Goal: Communication & Community: Answer question/provide support

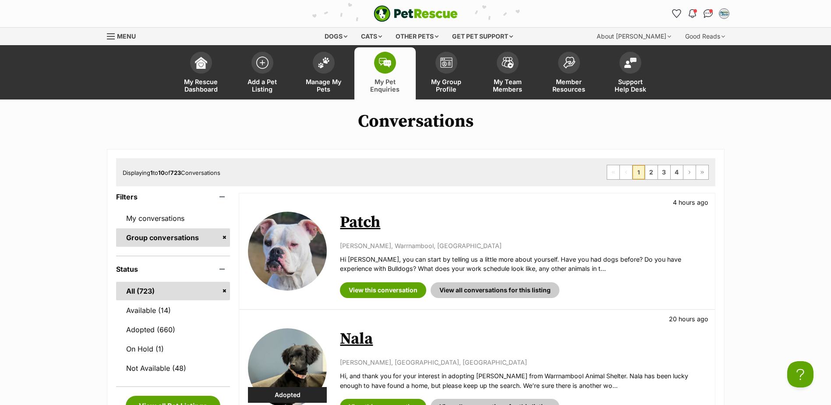
click at [394, 59] on span at bounding box center [385, 63] width 22 height 22
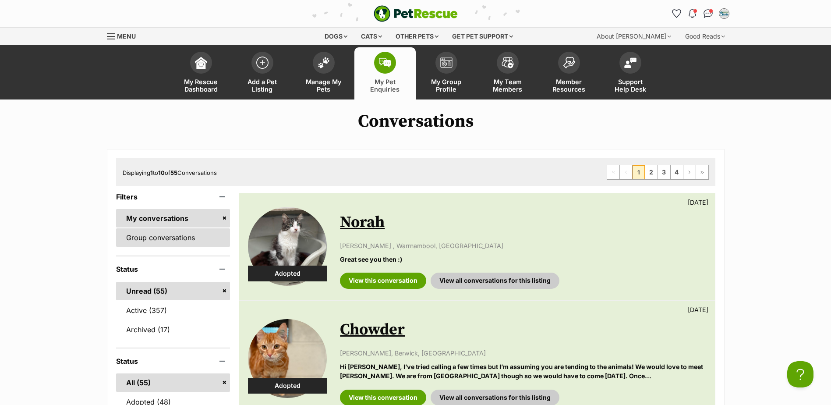
click at [161, 233] on link "Group conversations" at bounding box center [173, 237] width 114 height 18
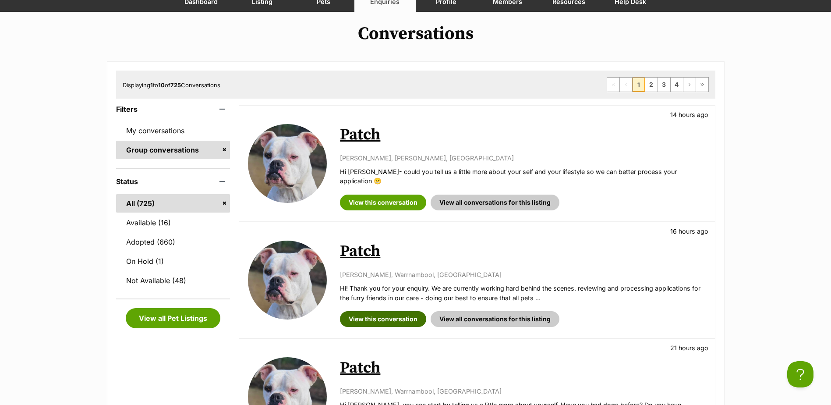
click at [377, 313] on link "View this conversation" at bounding box center [383, 319] width 86 height 16
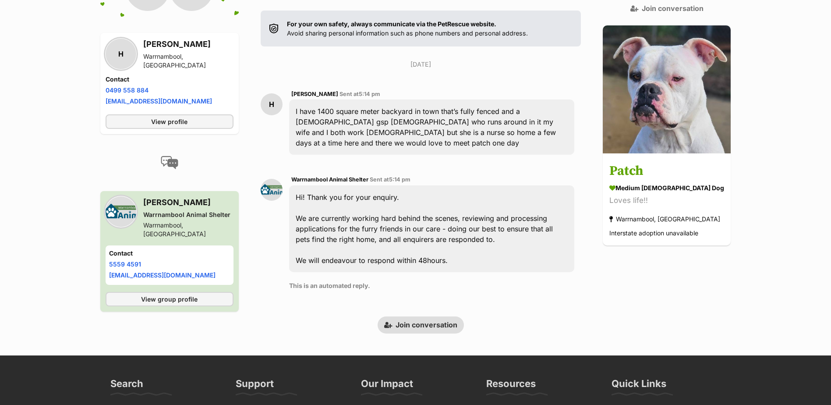
scroll to position [188, 0]
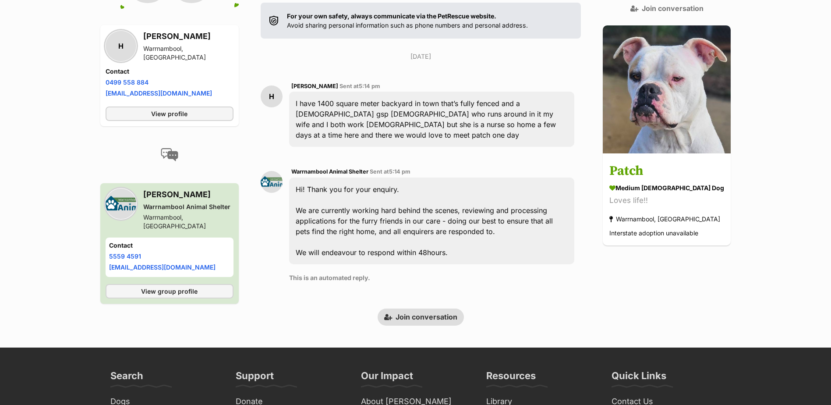
click at [433, 309] on link "Join conversation" at bounding box center [421, 317] width 86 height 17
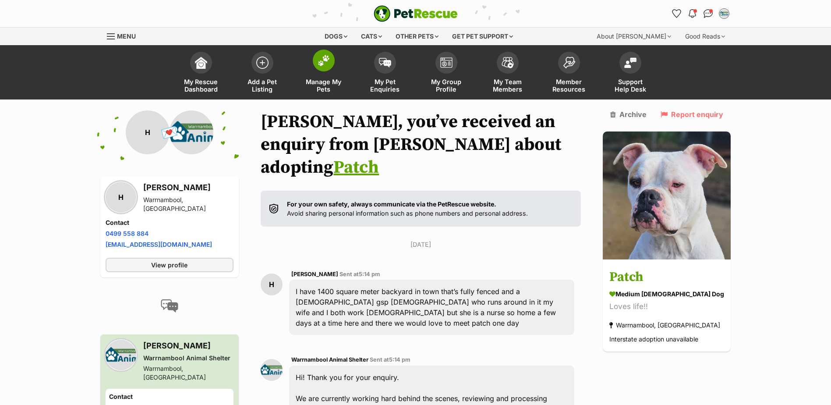
click at [345, 78] on link "Manage My Pets" at bounding box center [323, 73] width 61 height 52
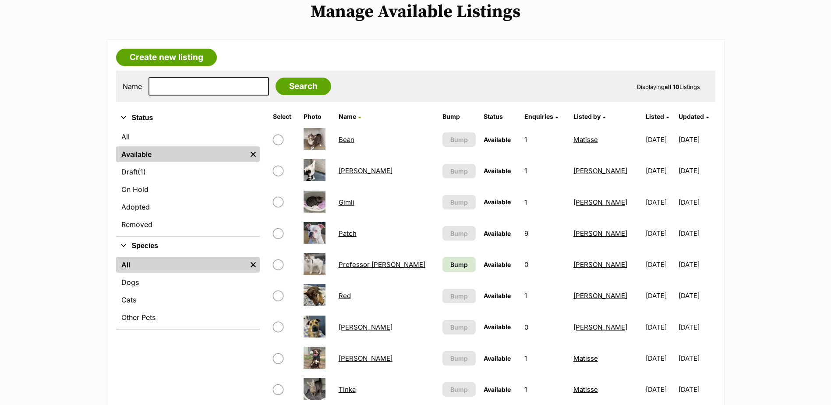
scroll to position [131, 0]
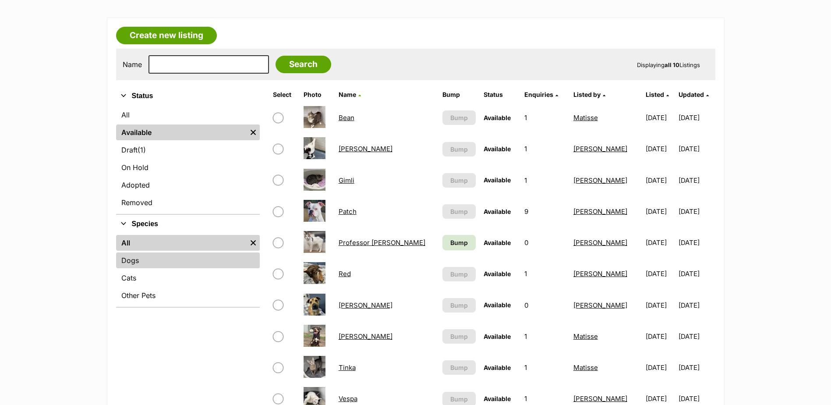
click at [199, 263] on link "Dogs" at bounding box center [188, 260] width 144 height 16
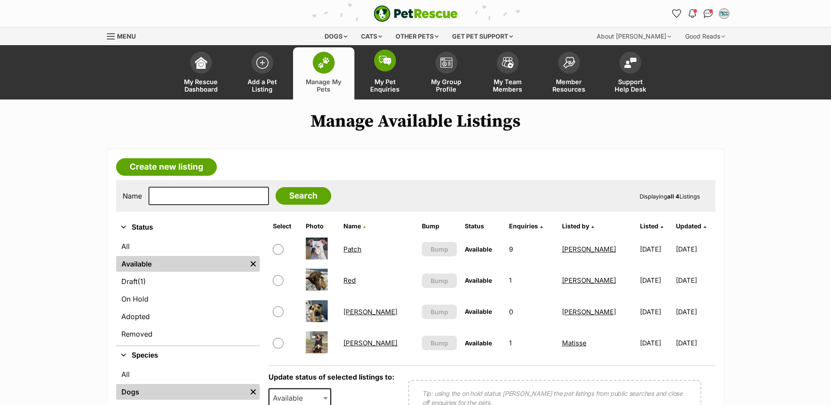
click at [382, 68] on span at bounding box center [385, 61] width 22 height 22
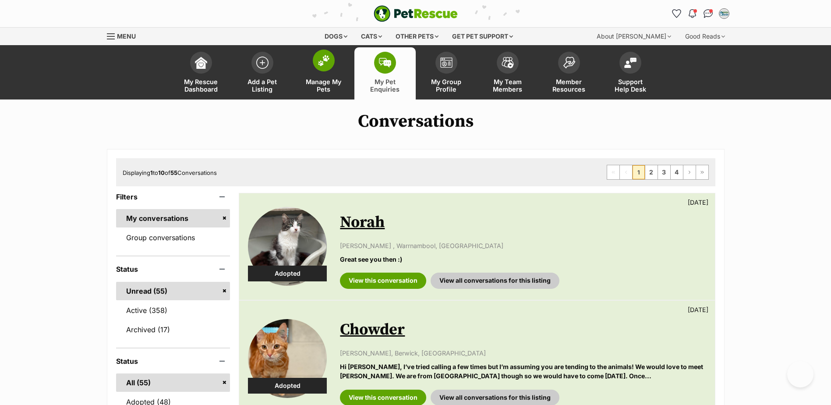
click at [327, 72] on link "Manage My Pets" at bounding box center [323, 73] width 61 height 52
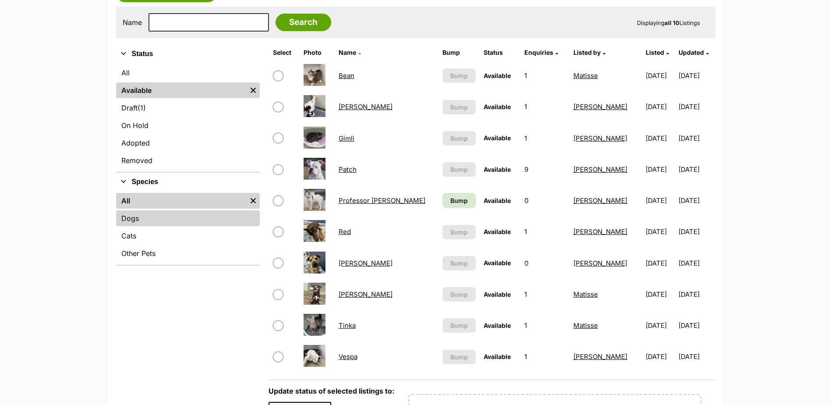
scroll to position [175, 0]
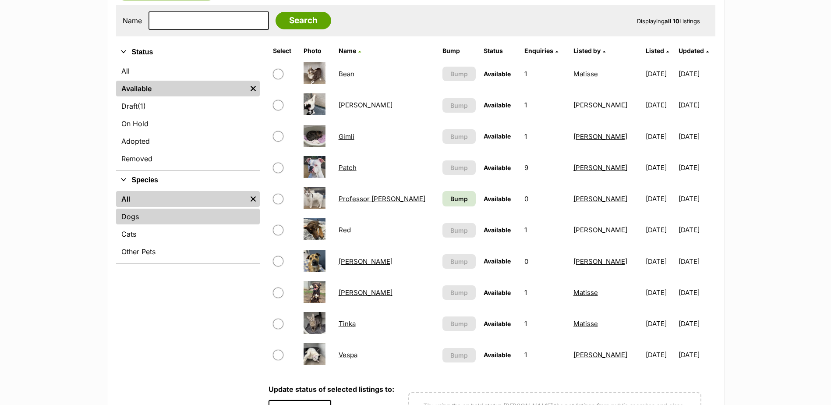
click at [222, 214] on link "Dogs" at bounding box center [188, 217] width 144 height 16
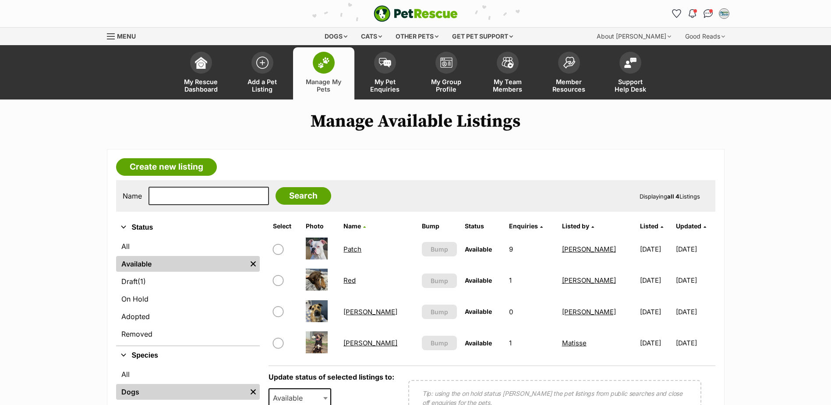
click at [362, 249] on link "Patch" at bounding box center [353, 249] width 18 height 8
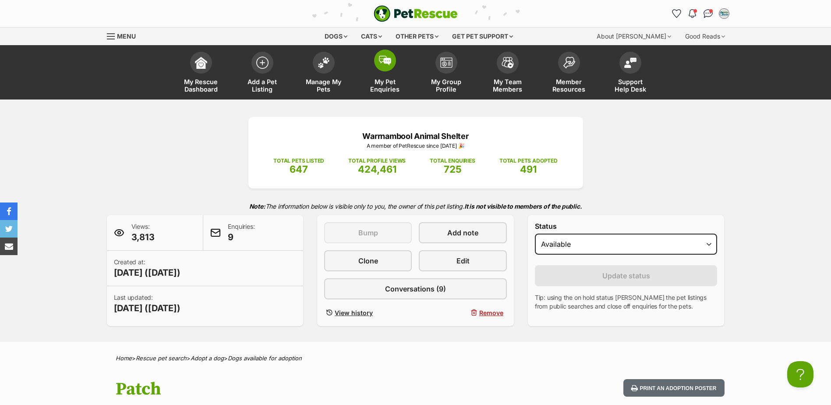
click at [366, 60] on link "My Pet Enquiries" at bounding box center [385, 73] width 61 height 52
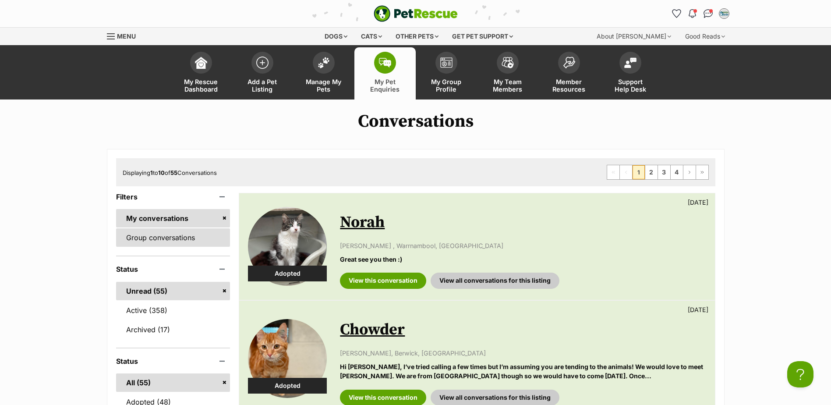
click at [160, 241] on link "Group conversations" at bounding box center [173, 237] width 114 height 18
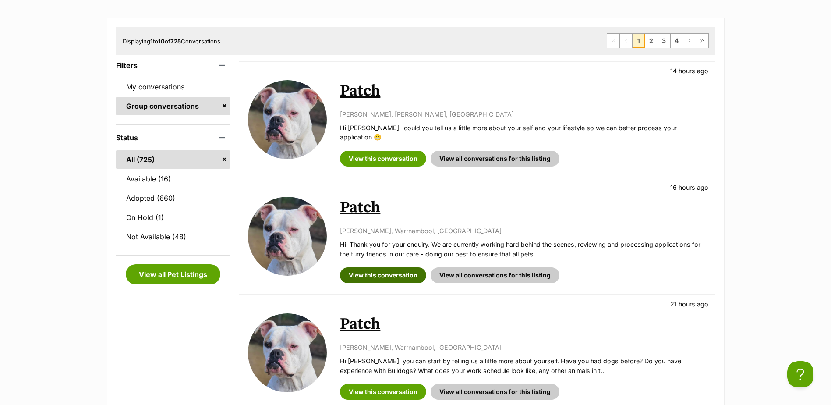
click at [370, 271] on link "View this conversation" at bounding box center [383, 275] width 86 height 16
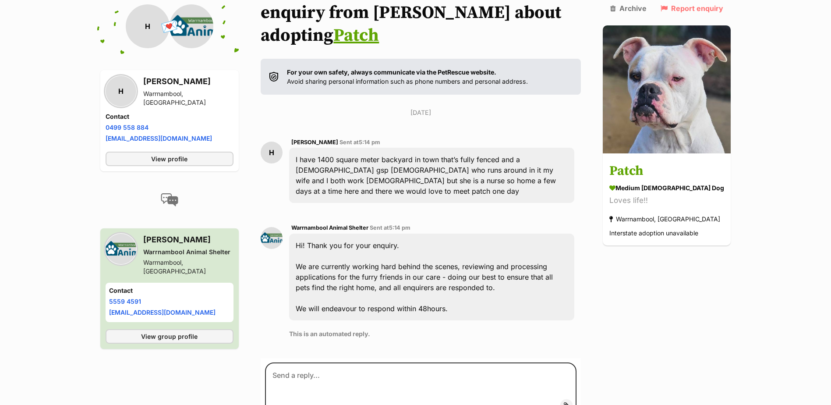
scroll to position [180, 0]
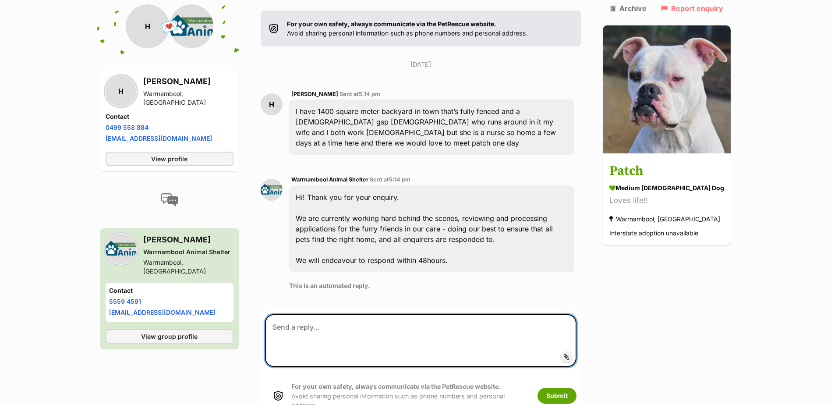
click at [382, 314] on textarea at bounding box center [421, 340] width 312 height 53
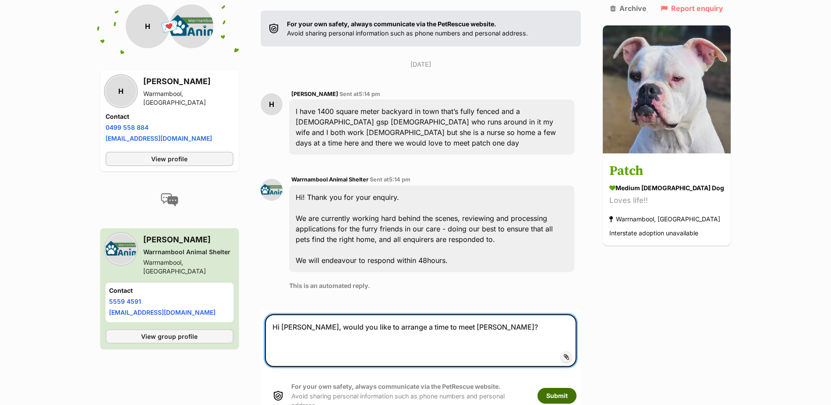
type textarea "Hi Harry, would you like to arrange a time to meet Patch?"
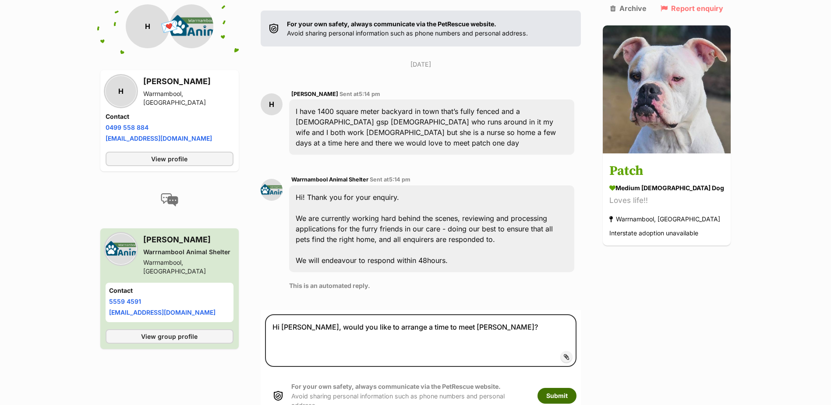
click at [577, 388] on button "Submit" at bounding box center [557, 396] width 39 height 16
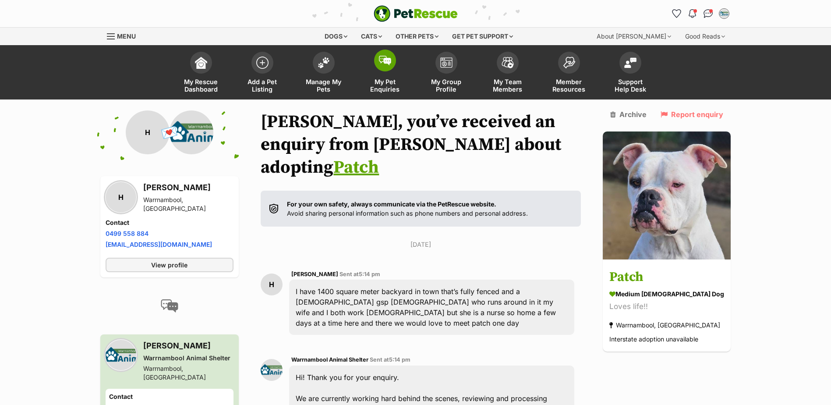
click at [381, 68] on span at bounding box center [385, 61] width 22 height 22
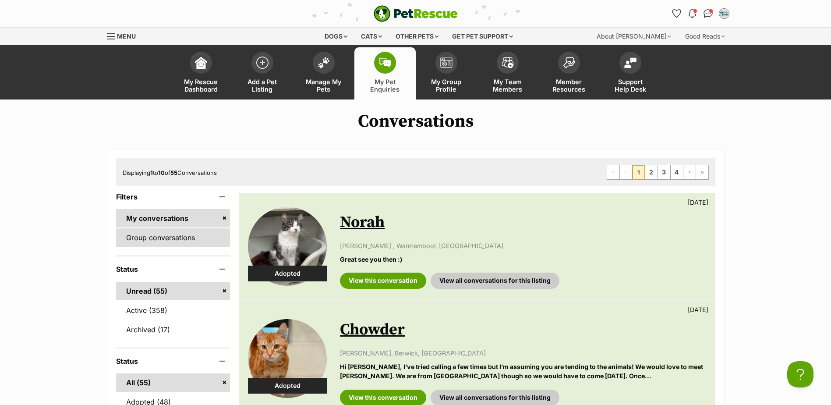
click at [177, 231] on link "Group conversations" at bounding box center [173, 237] width 114 height 18
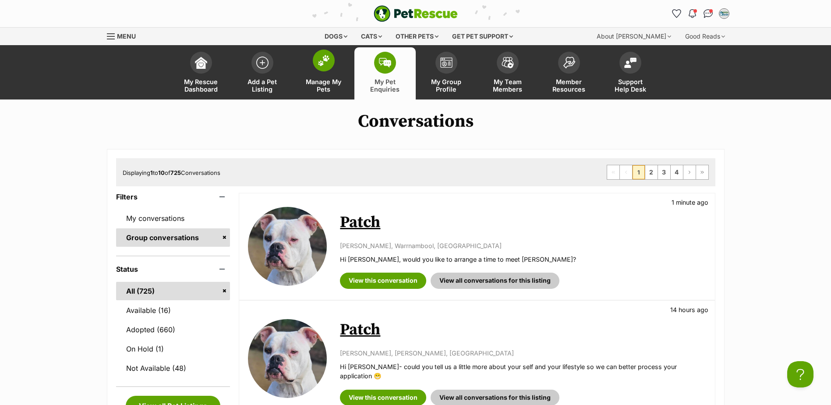
click at [315, 64] on span at bounding box center [324, 61] width 22 height 22
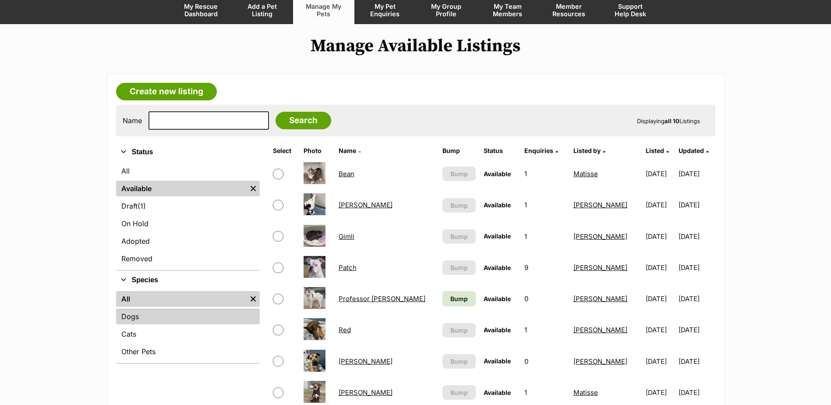
scroll to position [131, 0]
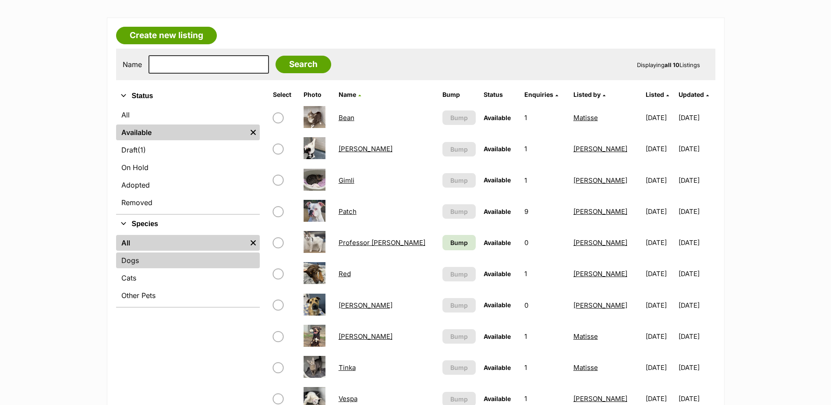
click at [172, 259] on link "Dogs" at bounding box center [188, 260] width 144 height 16
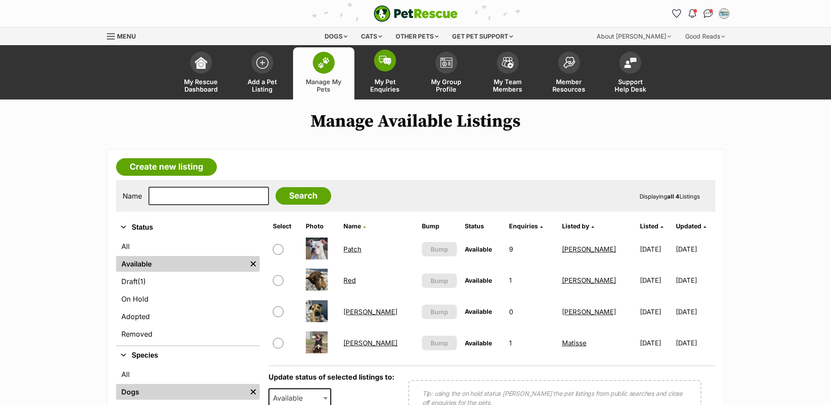
click at [394, 59] on span at bounding box center [385, 61] width 22 height 22
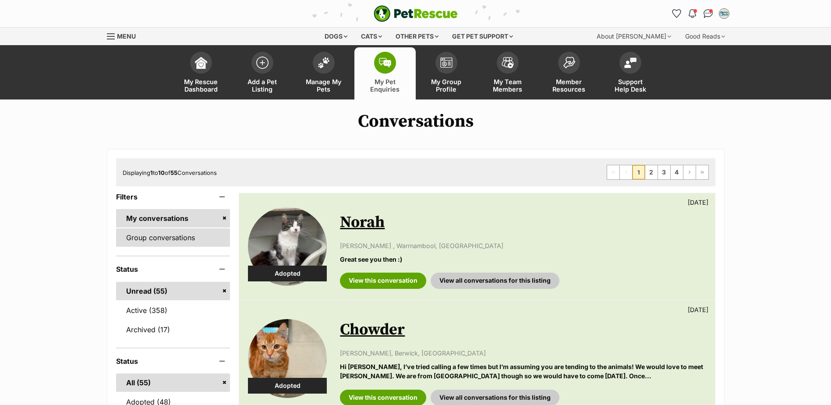
click at [185, 242] on link "Group conversations" at bounding box center [173, 237] width 114 height 18
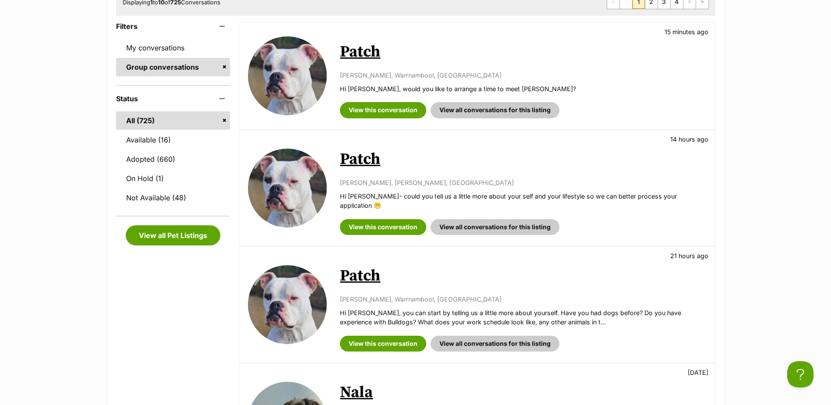
scroll to position [175, 0]
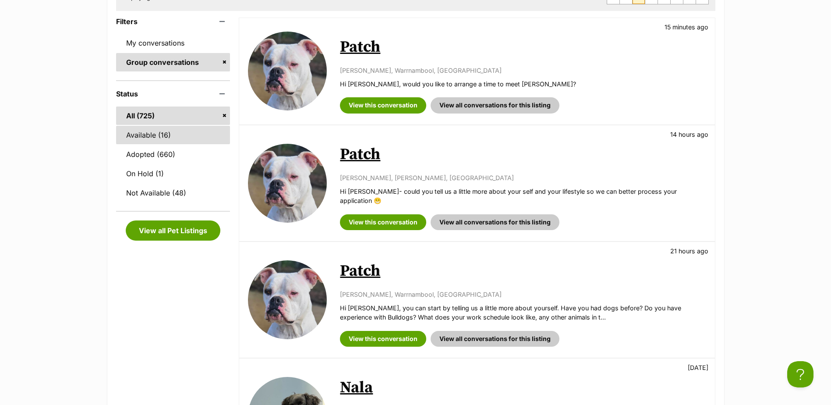
click at [191, 134] on link "Available (16)" at bounding box center [173, 135] width 114 height 18
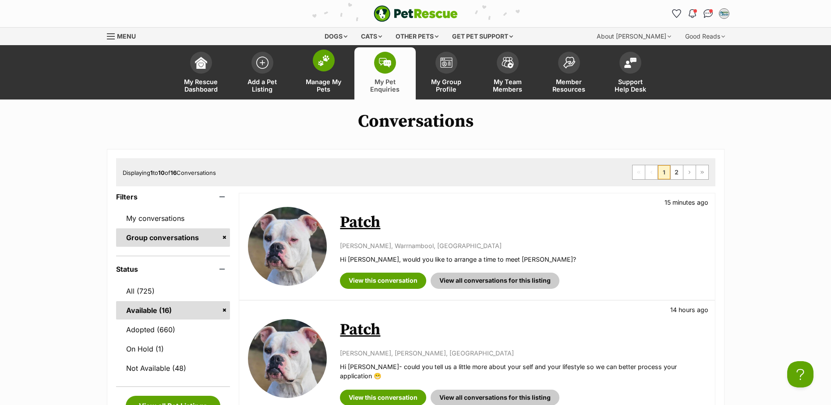
click at [320, 85] on span "Manage My Pets" at bounding box center [323, 85] width 39 height 15
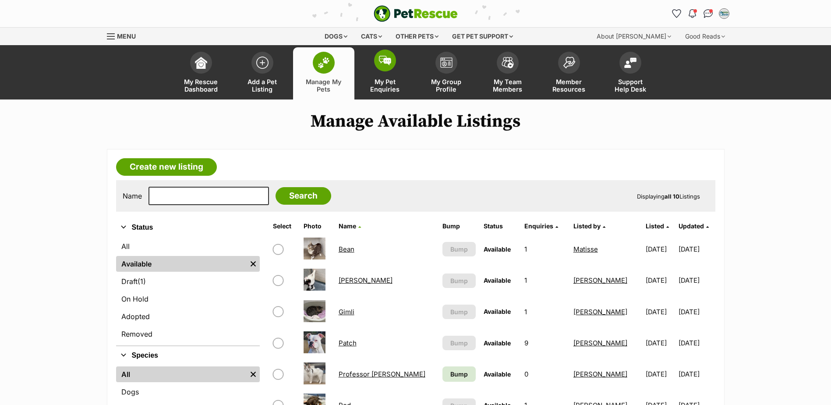
click at [398, 85] on span "My Pet Enquiries" at bounding box center [385, 85] width 39 height 15
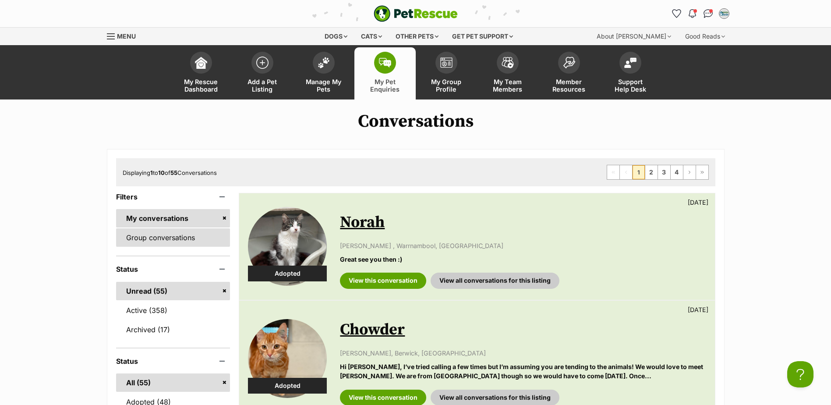
click at [159, 230] on link "Group conversations" at bounding box center [173, 237] width 114 height 18
